Goal: Check status: Check status

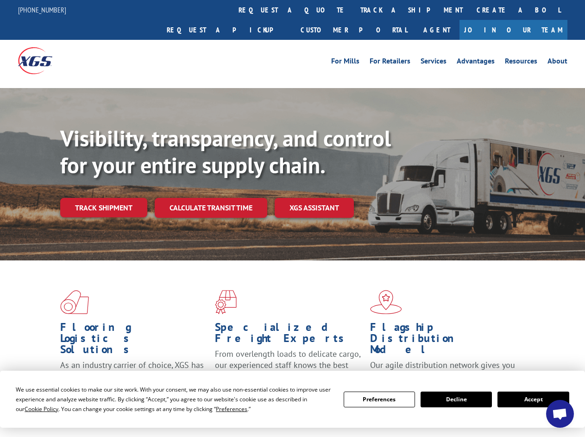
click at [292, 218] on div "Visibility, transparency, and control for your entire supply chain. Track shipm…" at bounding box center [322, 189] width 525 height 129
click at [32, 408] on span "Cookie Policy" at bounding box center [42, 409] width 34 height 8
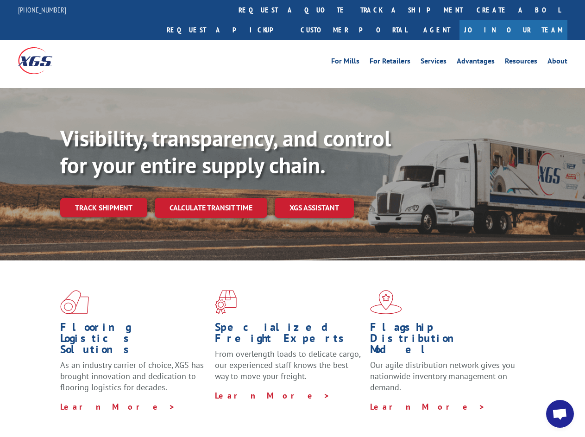
click at [223, 408] on div "Flooring Logistics Solutions As an industry carrier of choice, XGS has brought …" at bounding box center [292, 353] width 585 height 186
click at [379, 399] on div "Flooring Logistics Solutions As an industry carrier of choice, XGS has brought …" at bounding box center [292, 350] width 585 height 181
click at [456, 399] on div "Flooring Logistics Solutions As an industry carrier of choice, XGS has brought …" at bounding box center [292, 350] width 585 height 181
click at [533, 399] on div "Flooring Logistics Solutions As an industry carrier of choice, XGS has brought …" at bounding box center [292, 350] width 585 height 181
click at [292, 218] on div "Visibility, transparency, and control for your entire supply chain. Track shipm…" at bounding box center [322, 189] width 525 height 129
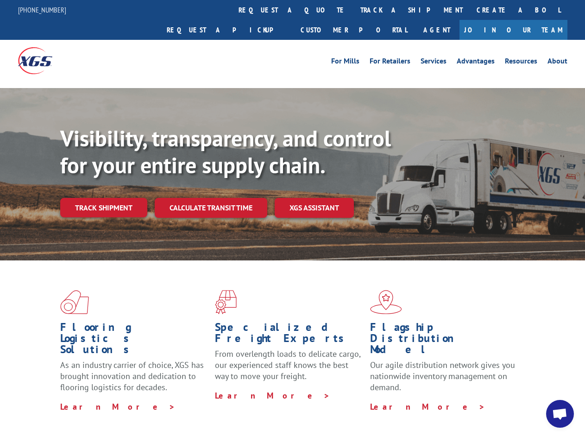
click at [353, 10] on link "track a shipment" at bounding box center [411, 10] width 116 height 20
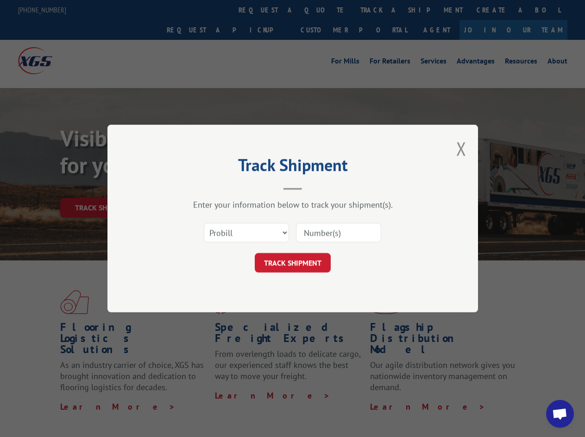
click at [323, 10] on div "Track Shipment Enter your information below to track your shipment(s). Select c…" at bounding box center [292, 218] width 585 height 437
click at [381, 10] on div "Track Shipment Enter your information below to track your shipment(s). Select c…" at bounding box center [292, 218] width 585 height 437
